Goal: Find specific page/section: Find specific page/section

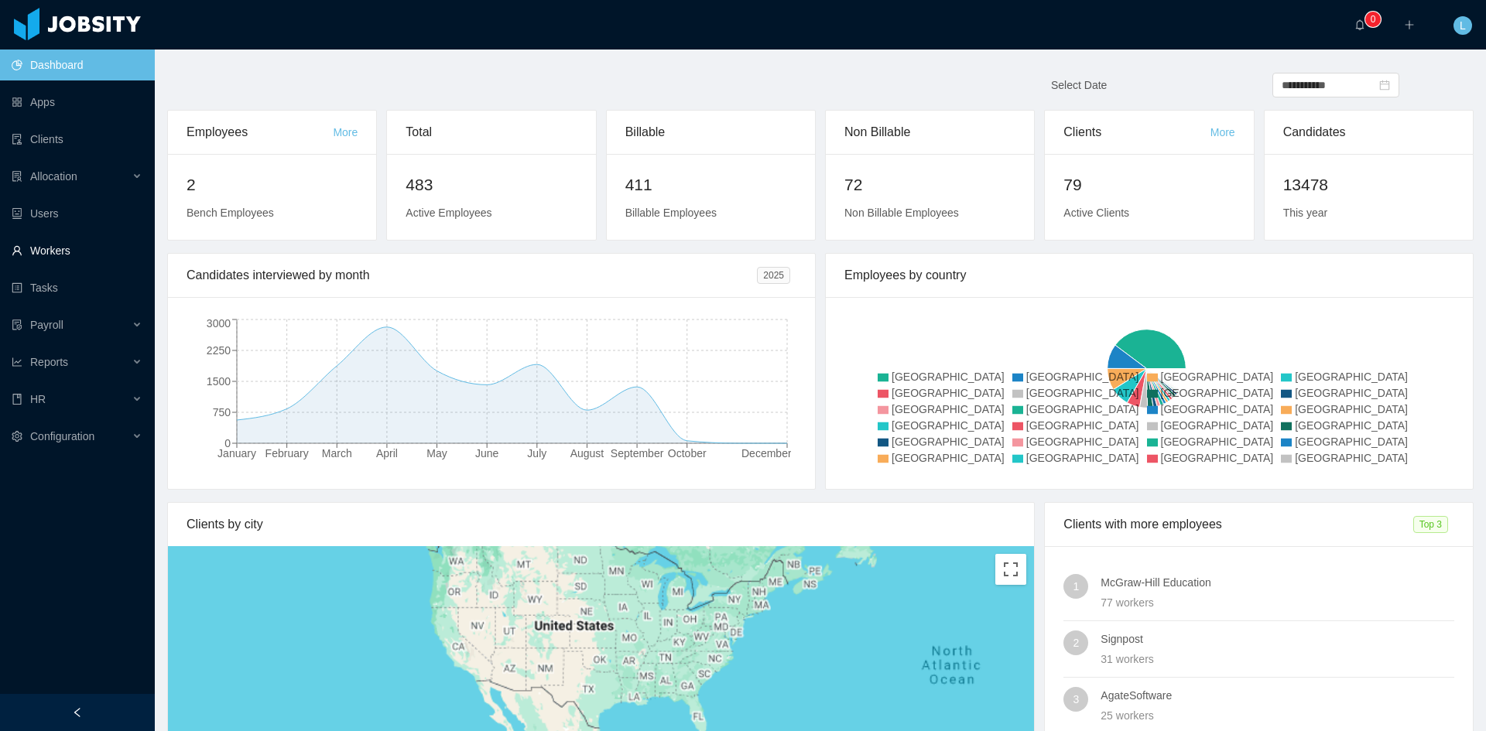
click at [53, 246] on link "Workers" at bounding box center [77, 250] width 131 height 31
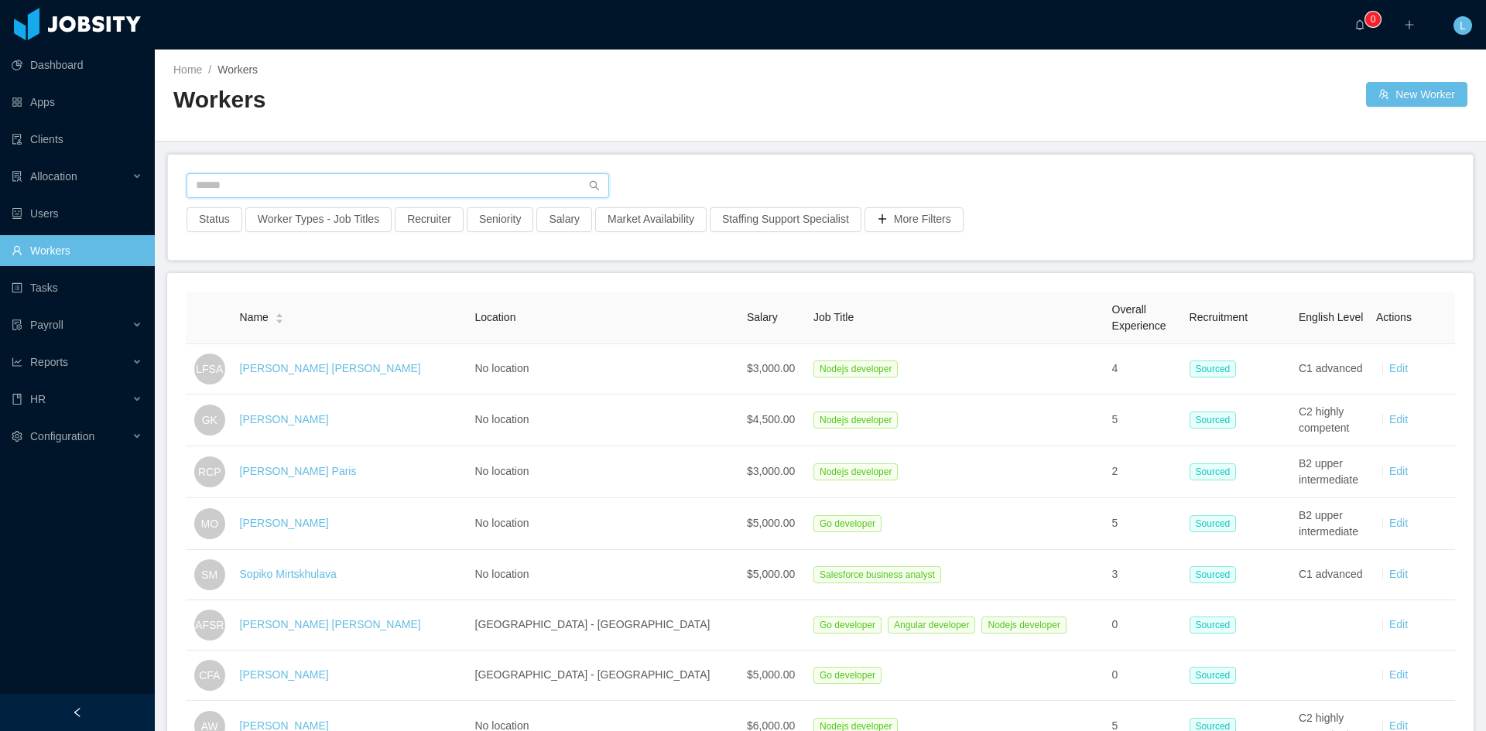
click at [300, 186] on input "text" at bounding box center [398, 185] width 423 height 25
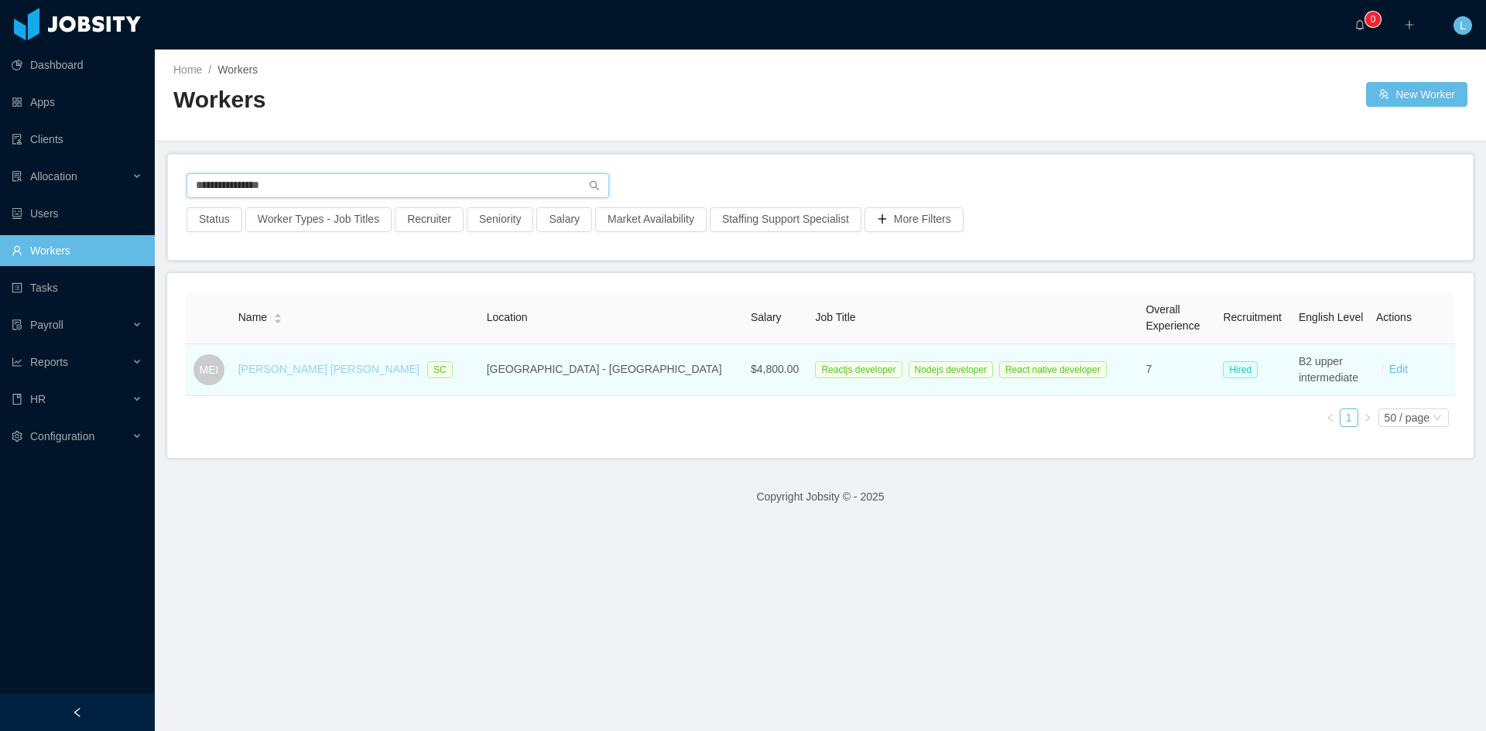
type input "**********"
click at [317, 365] on link "[PERSON_NAME] [PERSON_NAME]" at bounding box center [328, 369] width 181 height 12
